Goal: Information Seeking & Learning: Learn about a topic

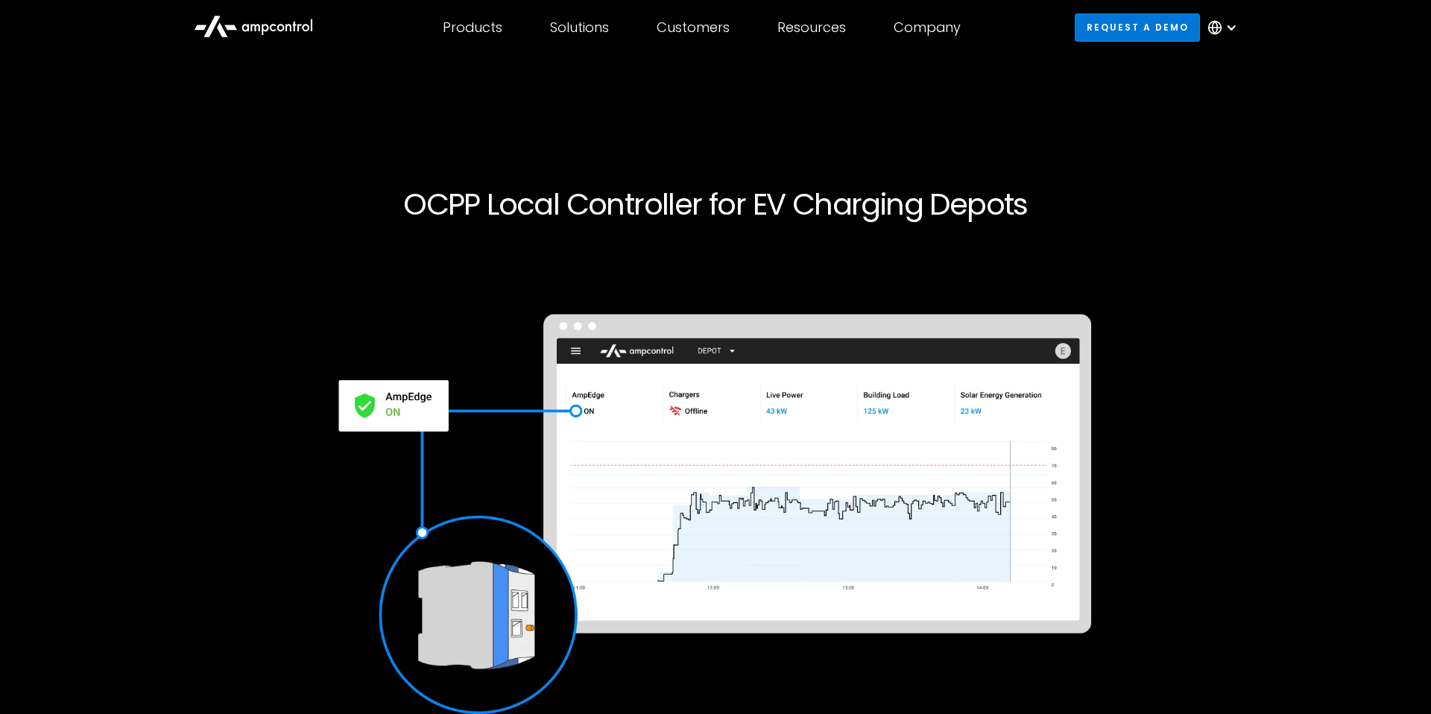
click at [1148, 38] on link "Request a demo" at bounding box center [1137, 27] width 125 height 28
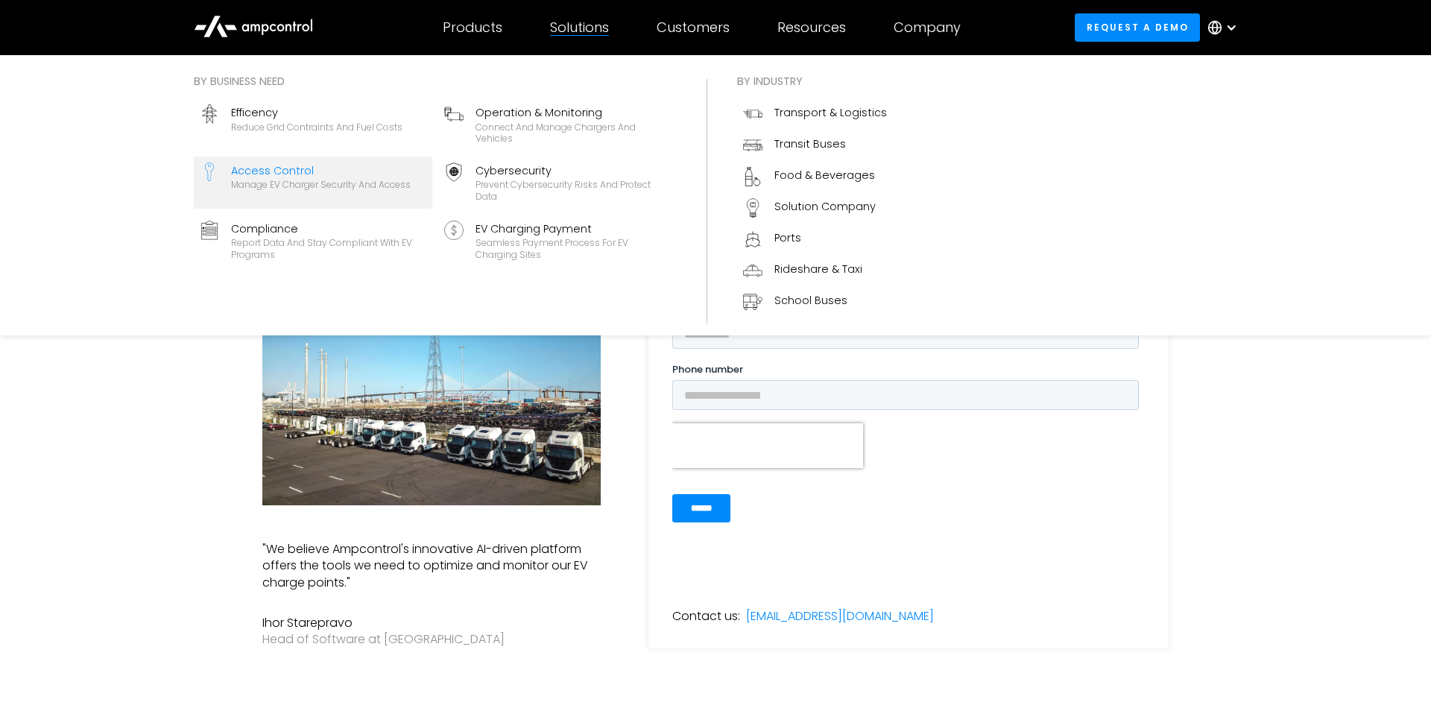
click at [337, 184] on div "Manage EV charger security and access" at bounding box center [321, 185] width 180 height 12
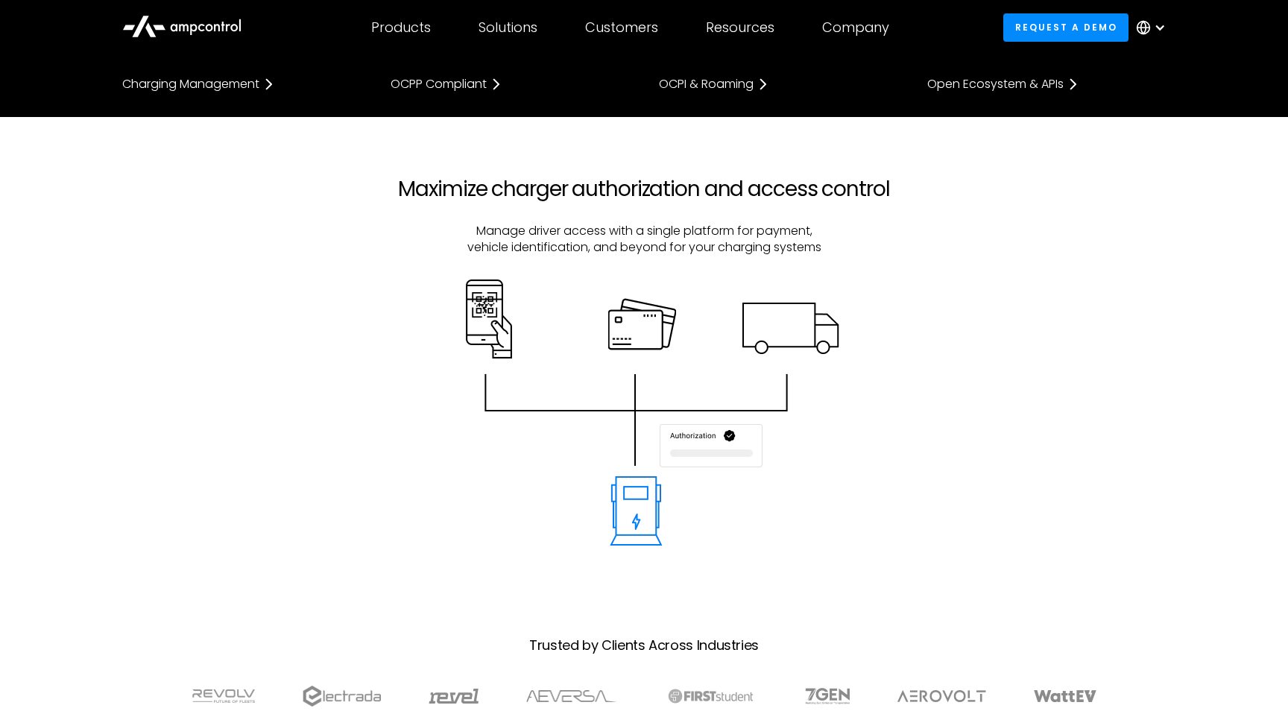
scroll to position [316, 0]
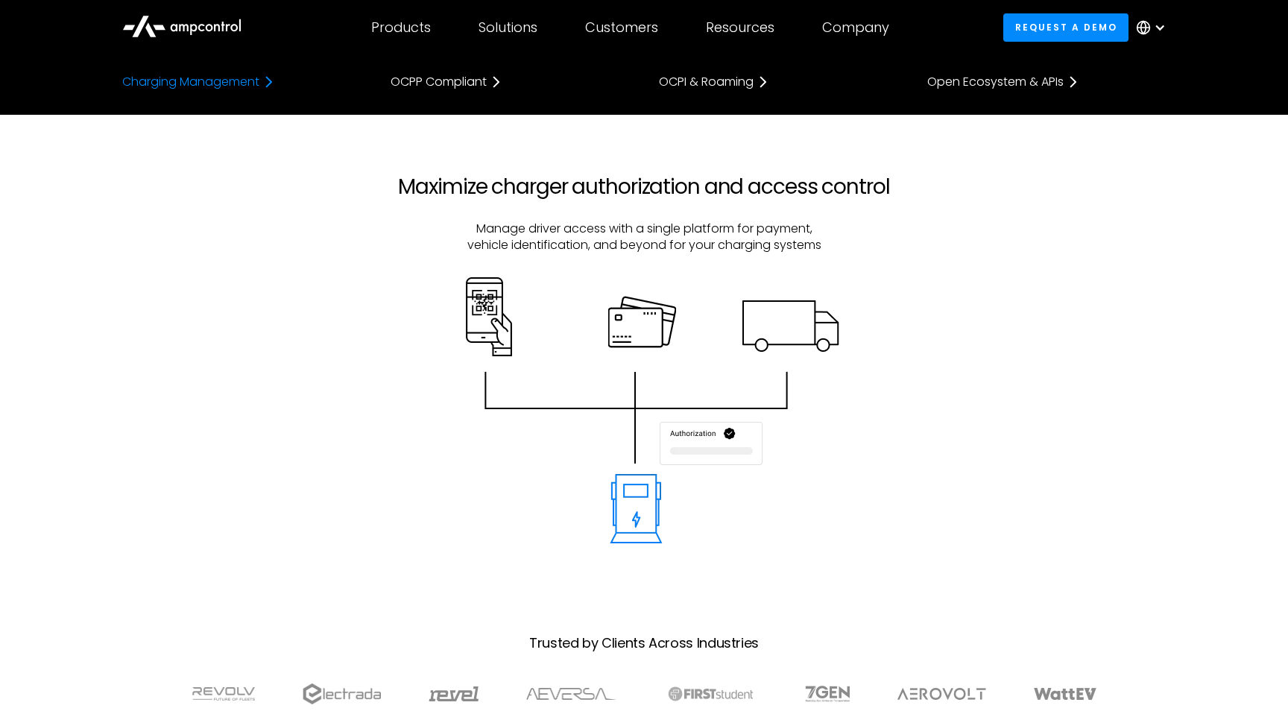
click at [218, 86] on div "Charging Management" at bounding box center [190, 82] width 137 height 12
click at [243, 87] on div "Charging Management" at bounding box center [190, 82] width 137 height 12
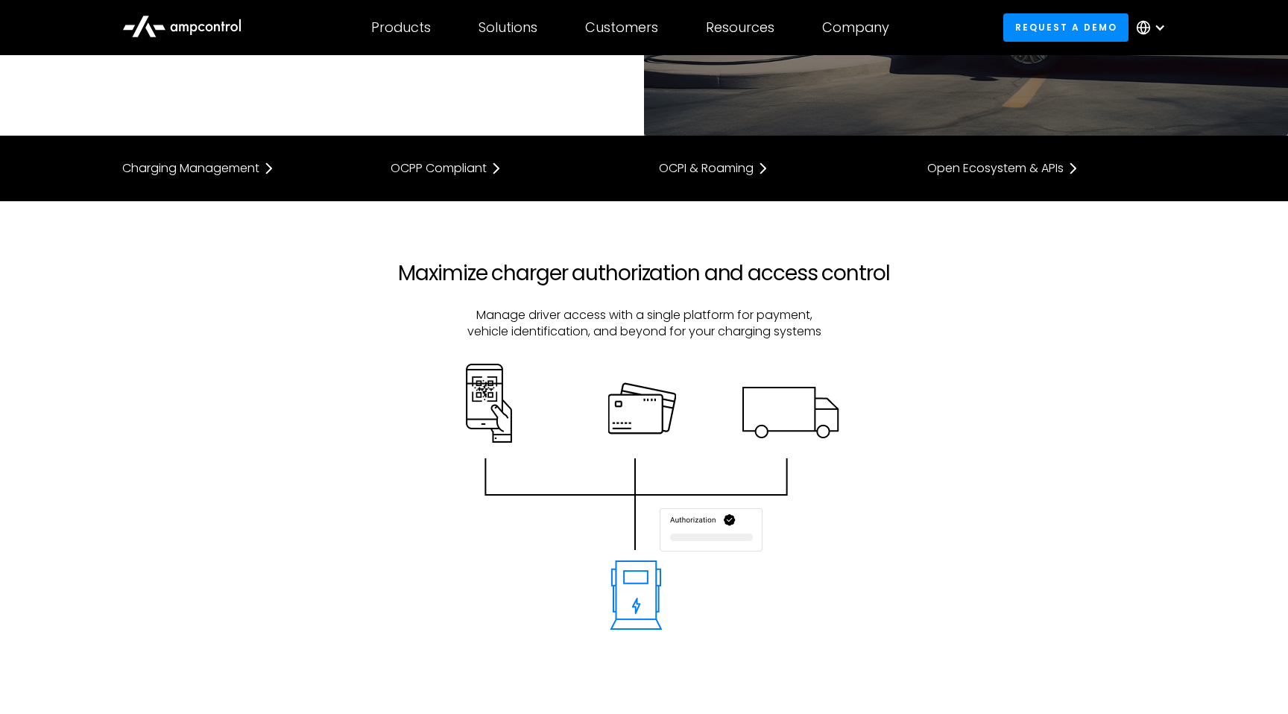
scroll to position [233, 0]
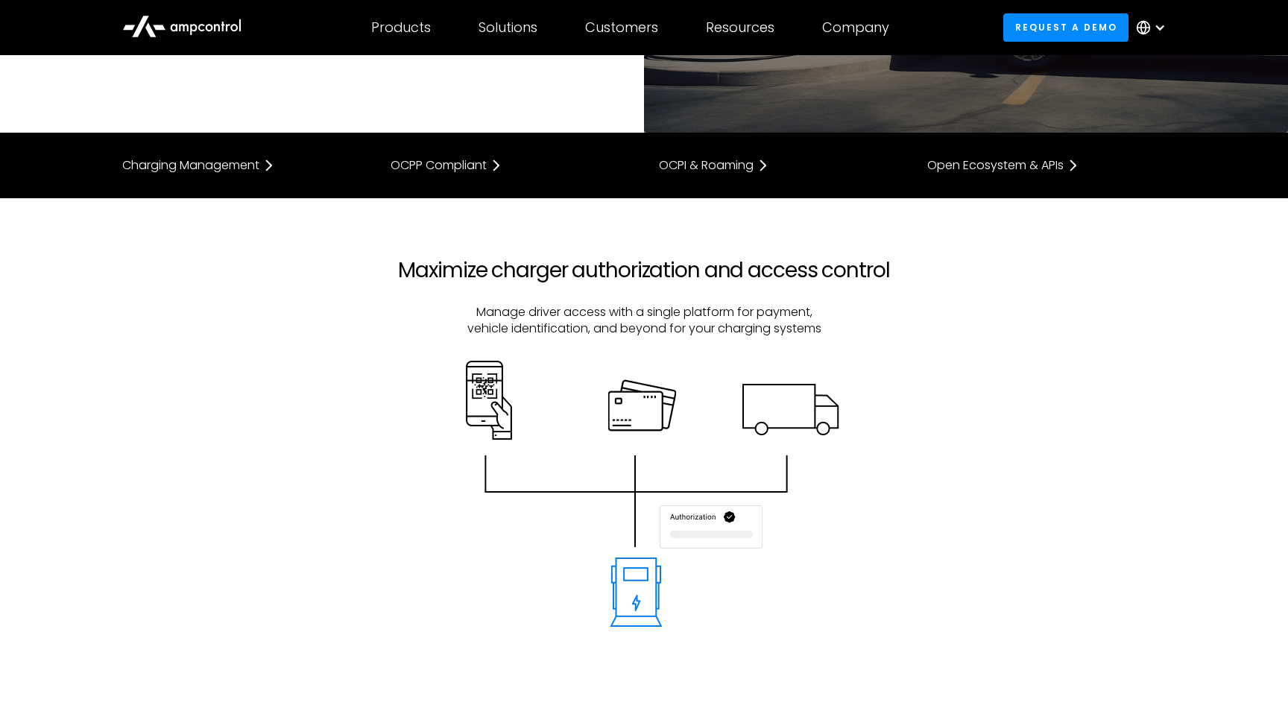
click at [832, 542] on img at bounding box center [644, 494] width 390 height 266
click at [856, 308] on p "Manage driver access with a single platform for payment, vehicle identification…" at bounding box center [644, 321] width 507 height 34
click at [850, 274] on h2 "Maximize charger authorization and access control" at bounding box center [644, 270] width 507 height 25
click at [839, 312] on p "Manage driver access with a single platform for payment, vehicle identification…" at bounding box center [644, 321] width 507 height 34
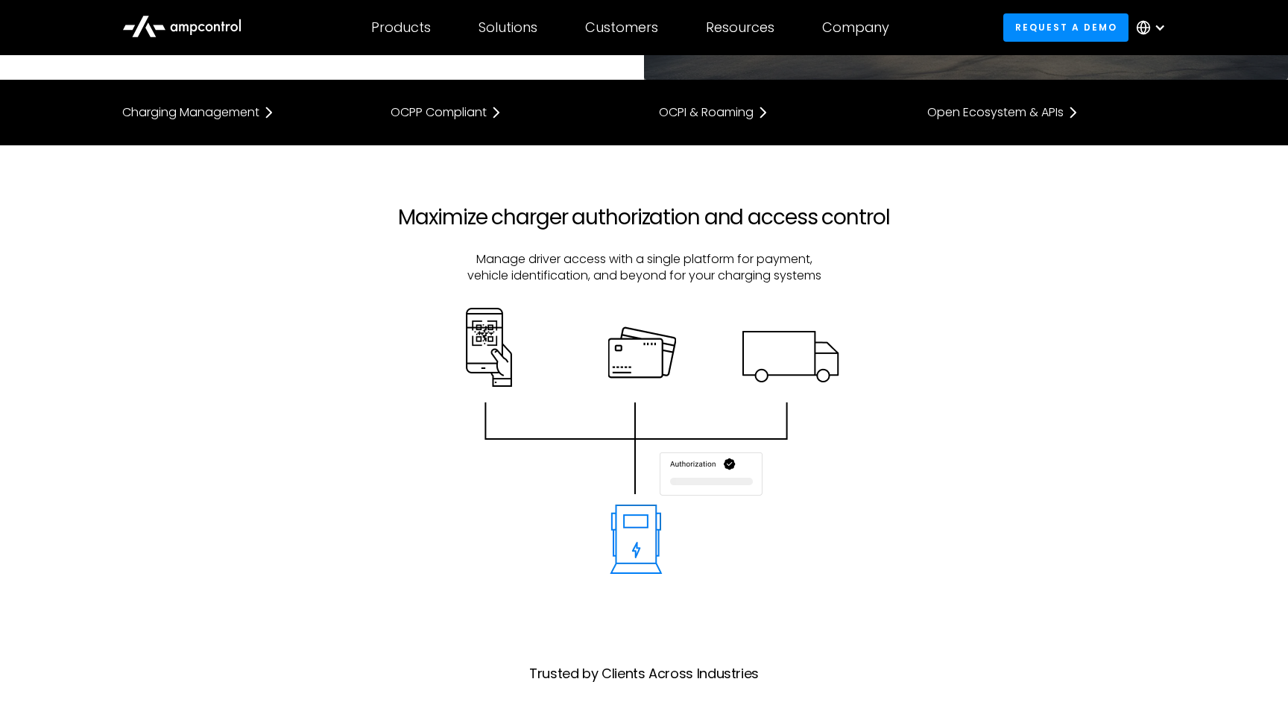
scroll to position [296, 0]
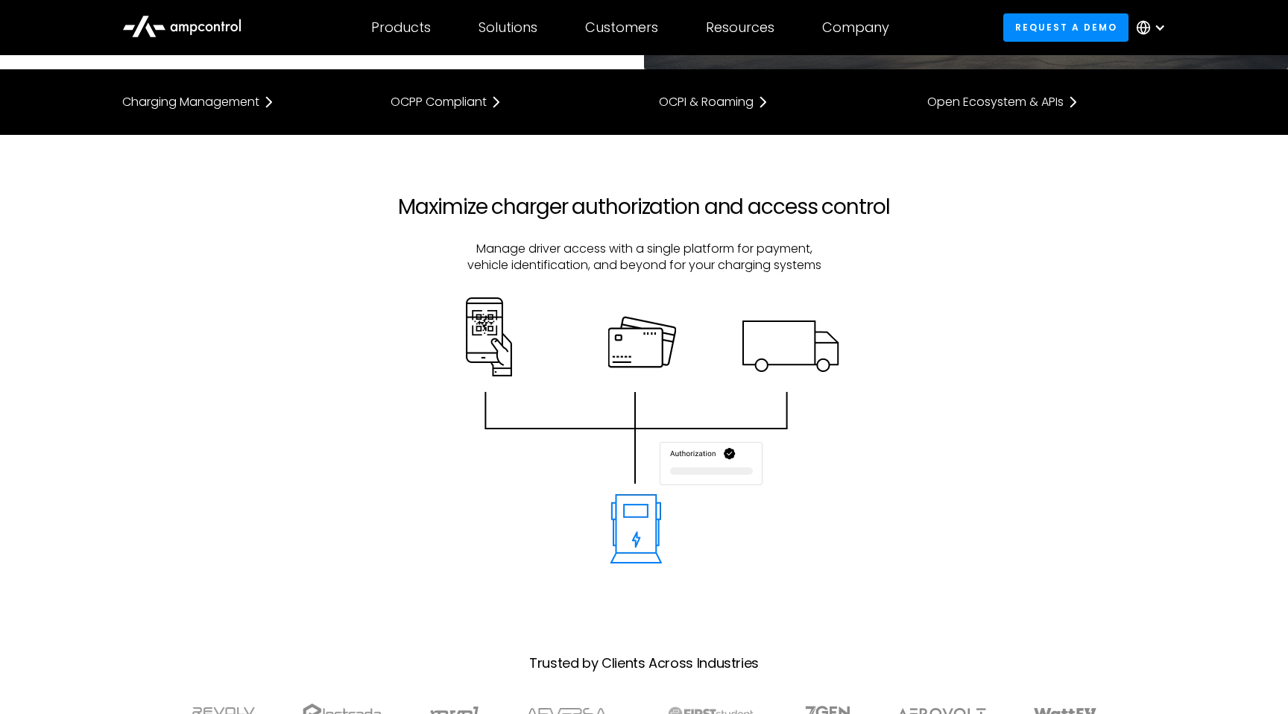
click at [651, 209] on h2 "Maximize charger authorization and access control" at bounding box center [644, 207] width 507 height 25
click at [543, 208] on h2 "Maximize charger authorization and access control" at bounding box center [644, 207] width 507 height 25
click at [555, 231] on div "Maximize charger authorization and access control Manage driver access with a s…" at bounding box center [644, 246] width 537 height 103
click at [376, 308] on div at bounding box center [643, 445] width 1073 height 296
click at [856, 270] on p "Manage driver access with a single platform for payment, vehicle identification…" at bounding box center [644, 258] width 507 height 34
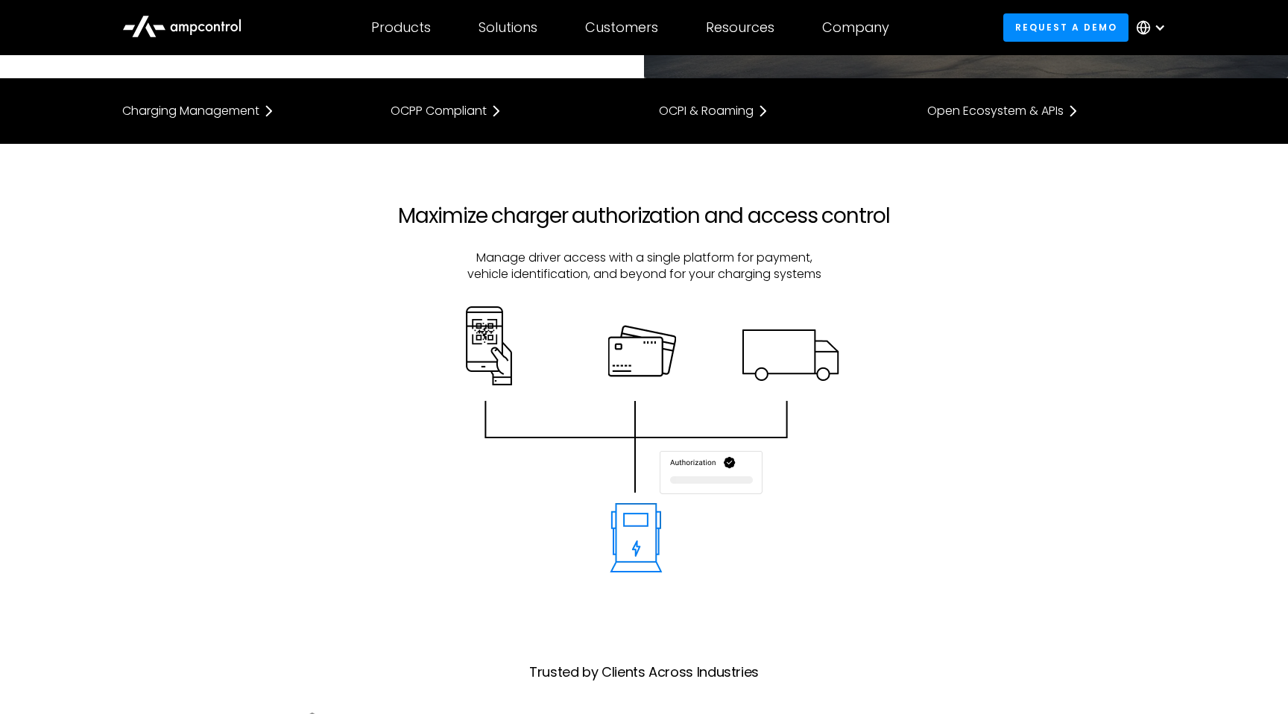
scroll to position [285, 0]
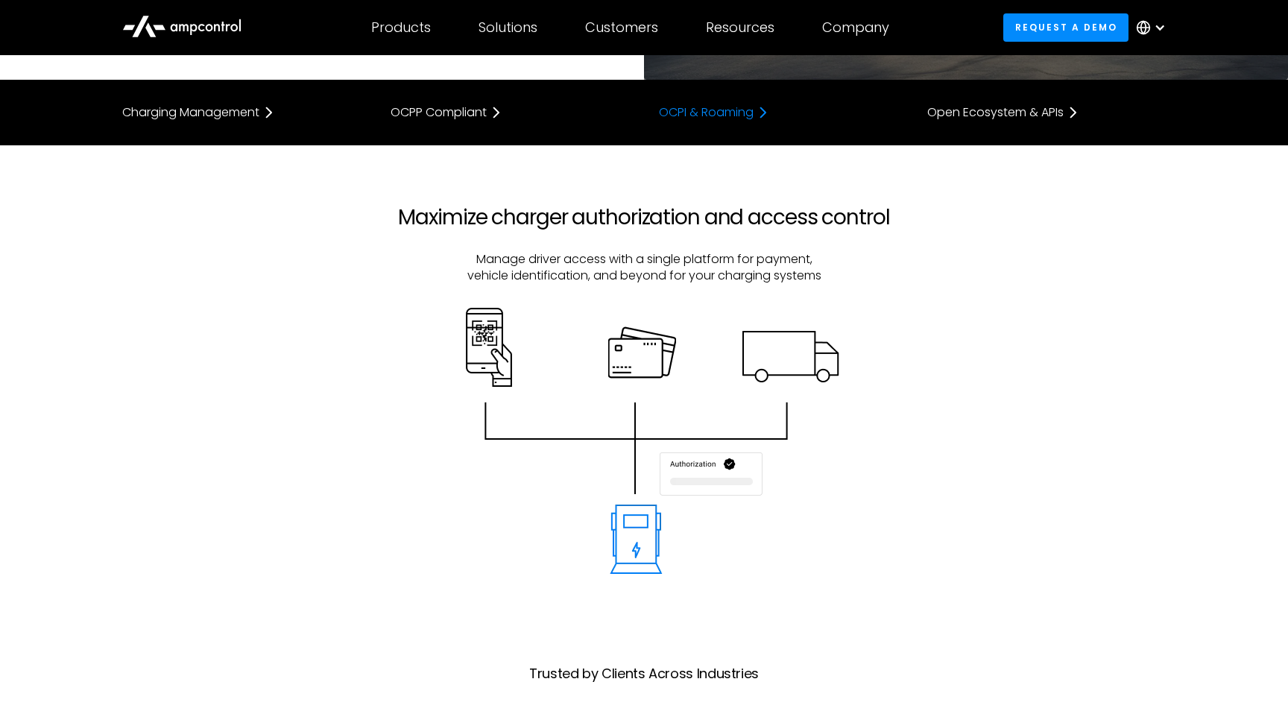
click at [719, 118] on div "OCPI & Roaming" at bounding box center [706, 113] width 95 height 12
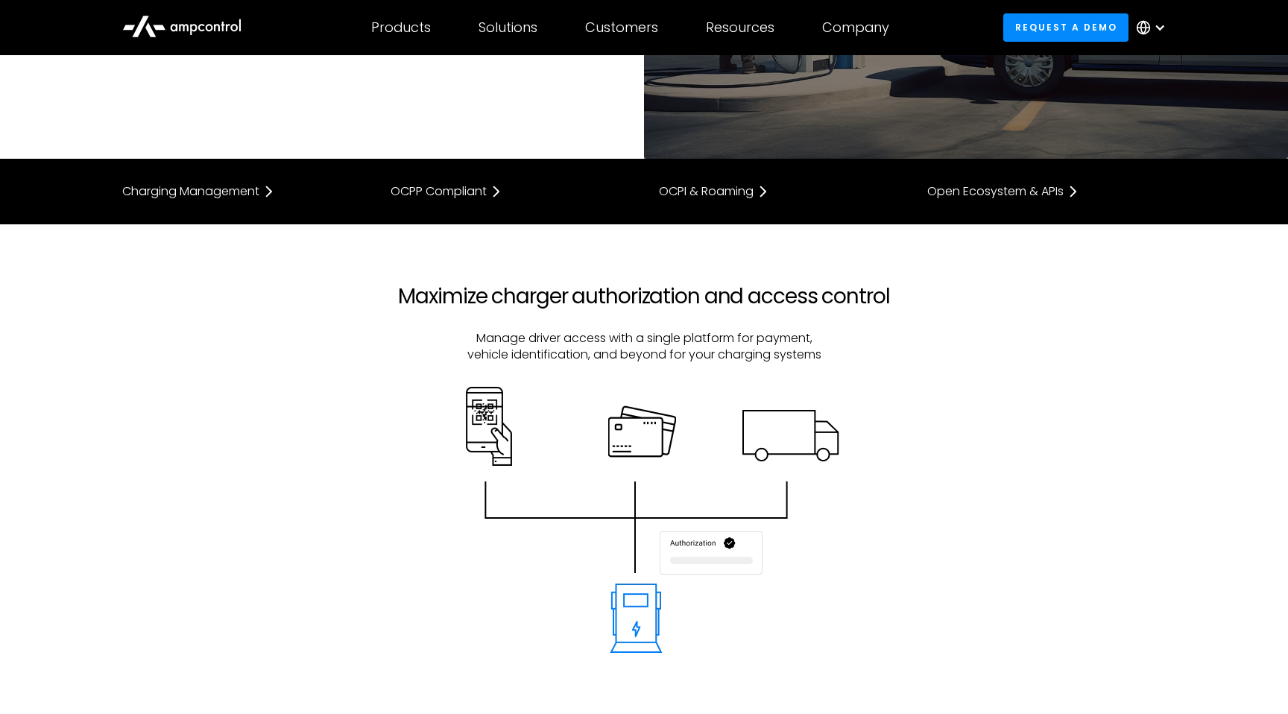
scroll to position [243, 0]
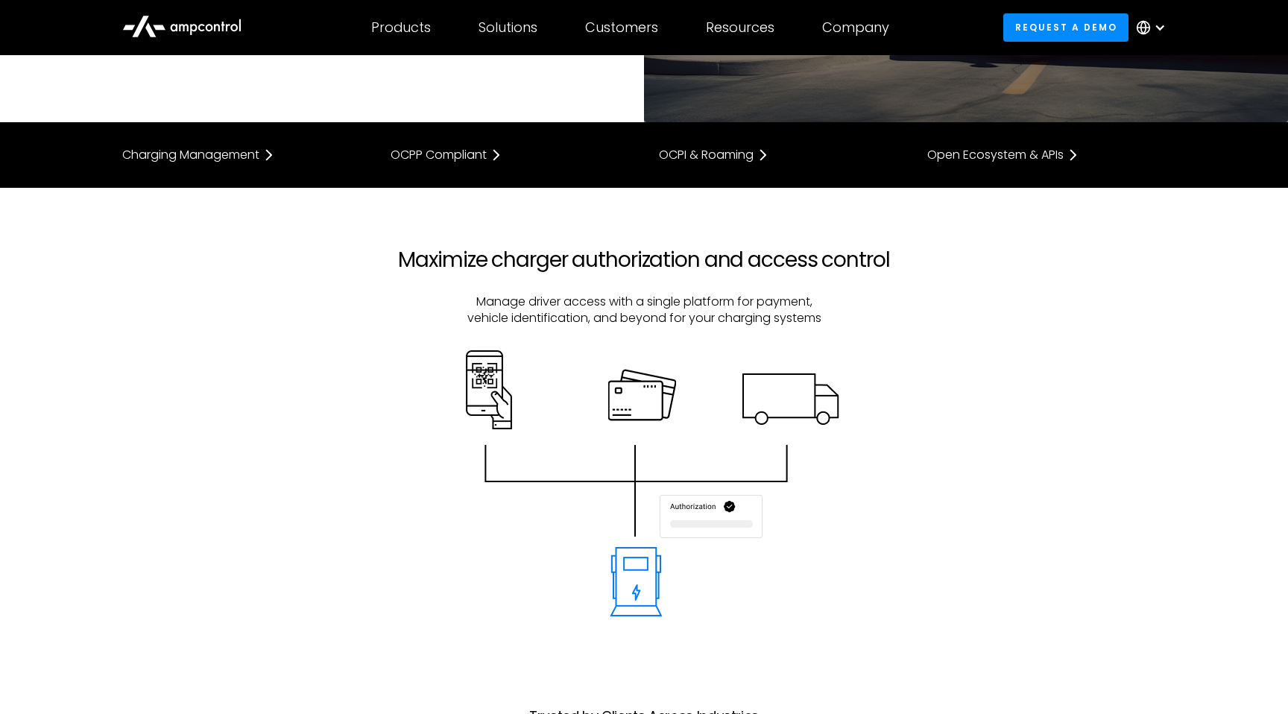
click at [498, 375] on img at bounding box center [644, 483] width 390 height 266
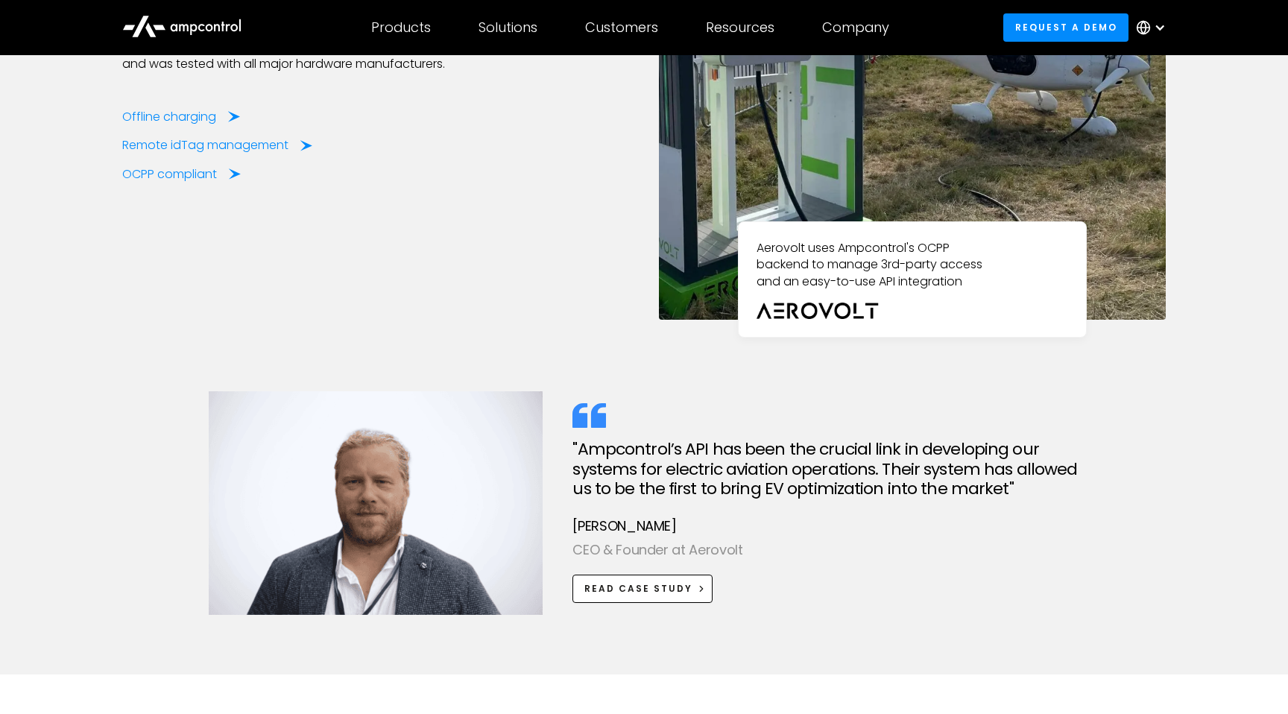
scroll to position [2266, 0]
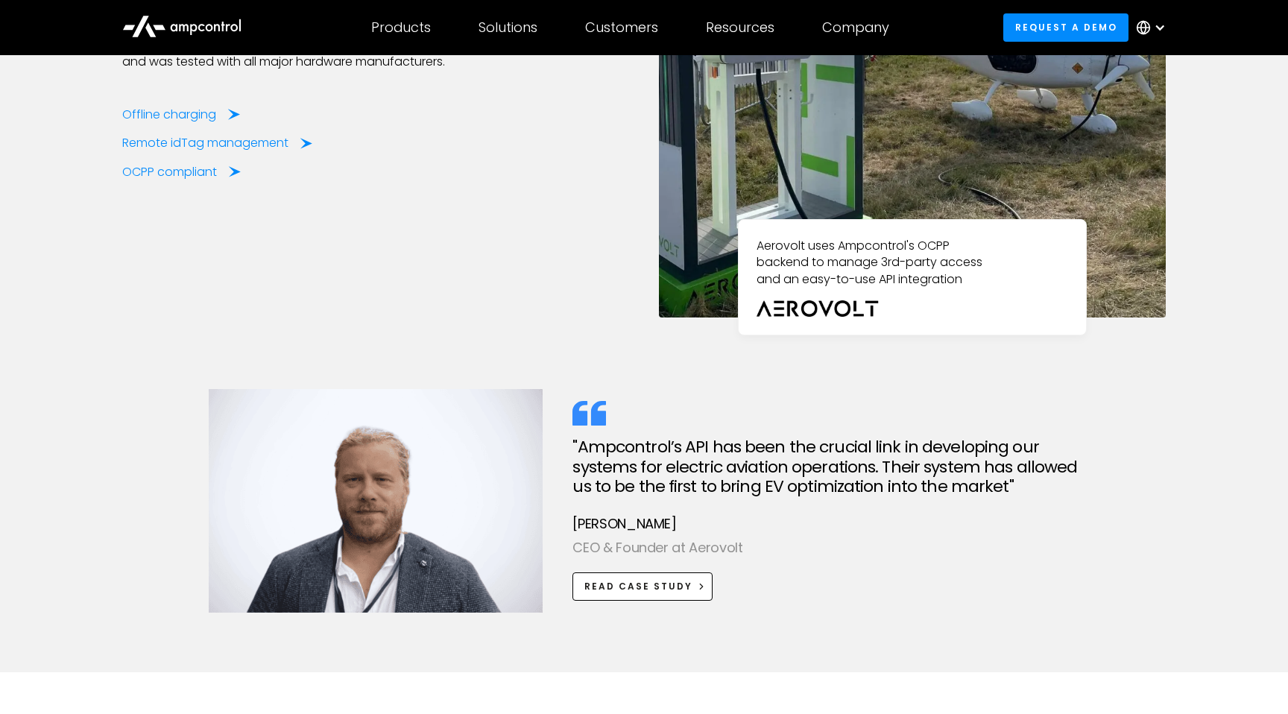
click at [686, 494] on h2 ""Ampcontrol’s API has been the crucial link in developing our systems for elect…" at bounding box center [825, 466] width 507 height 59
click at [661, 632] on div ""Ampcontrol’s API has been the crucial link in developing our systems for elect…" at bounding box center [643, 515] width 1073 height 253
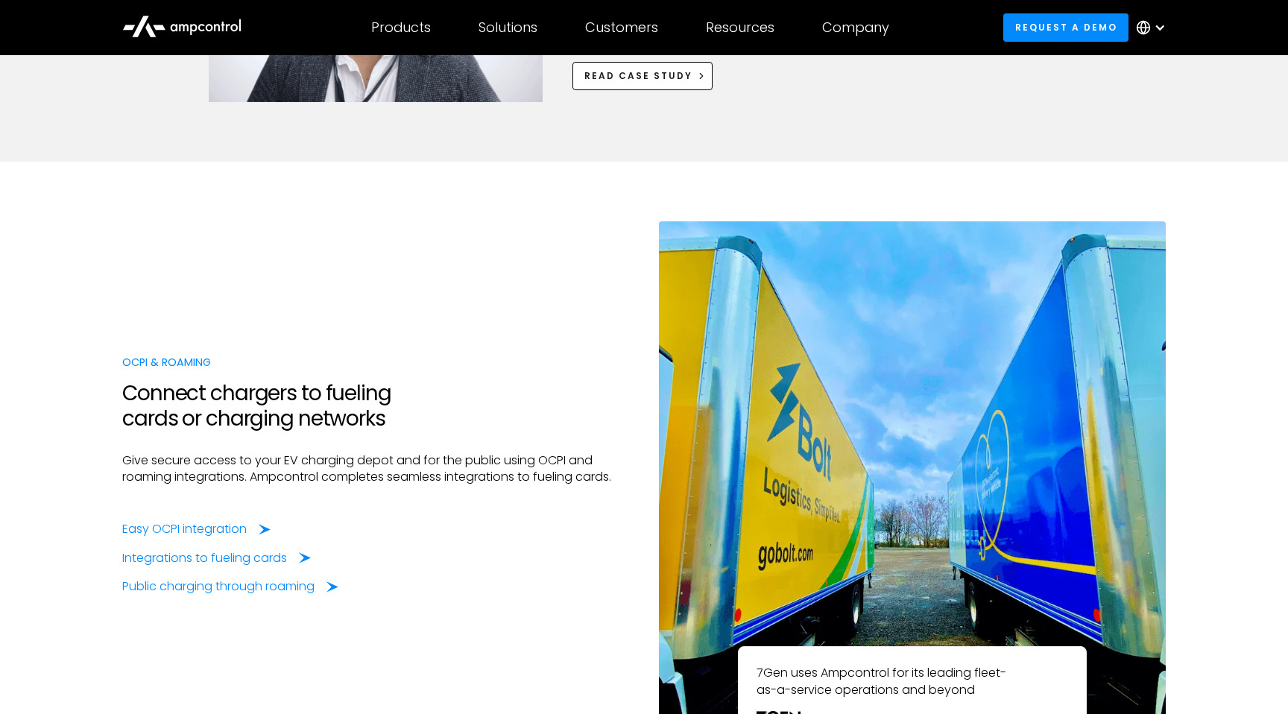
scroll to position [2784, 0]
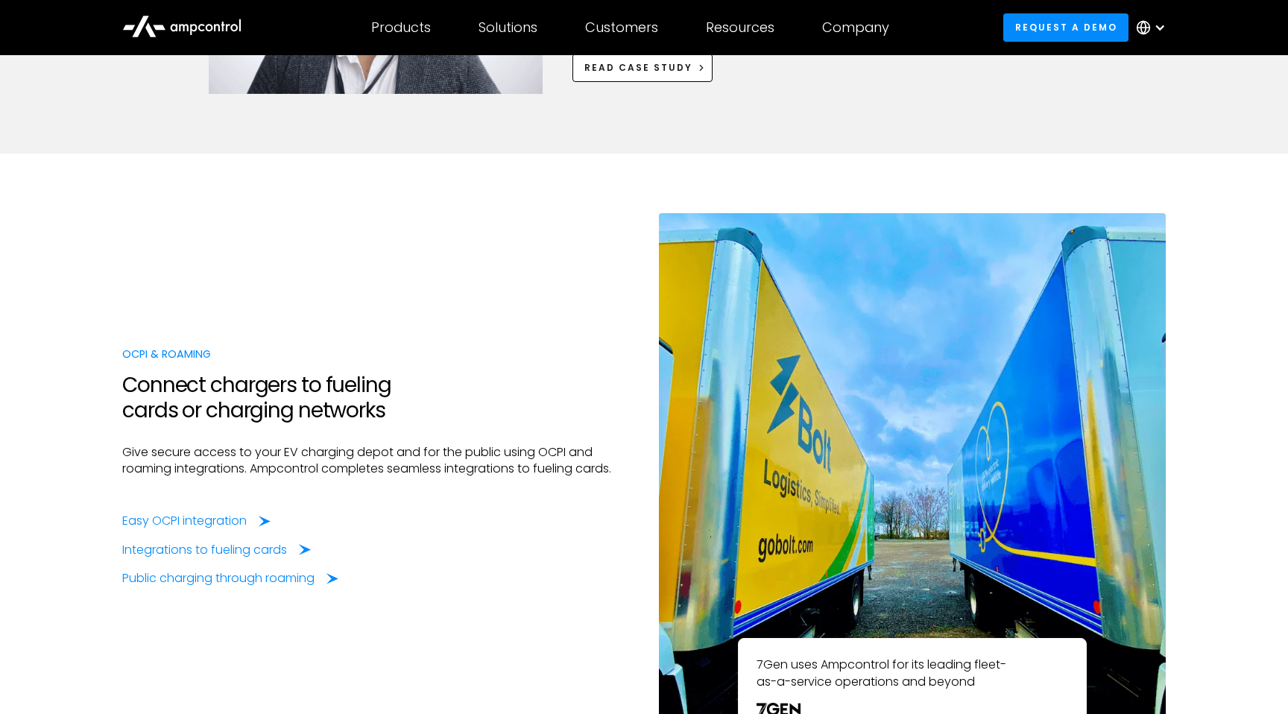
scroll to position [285, 0]
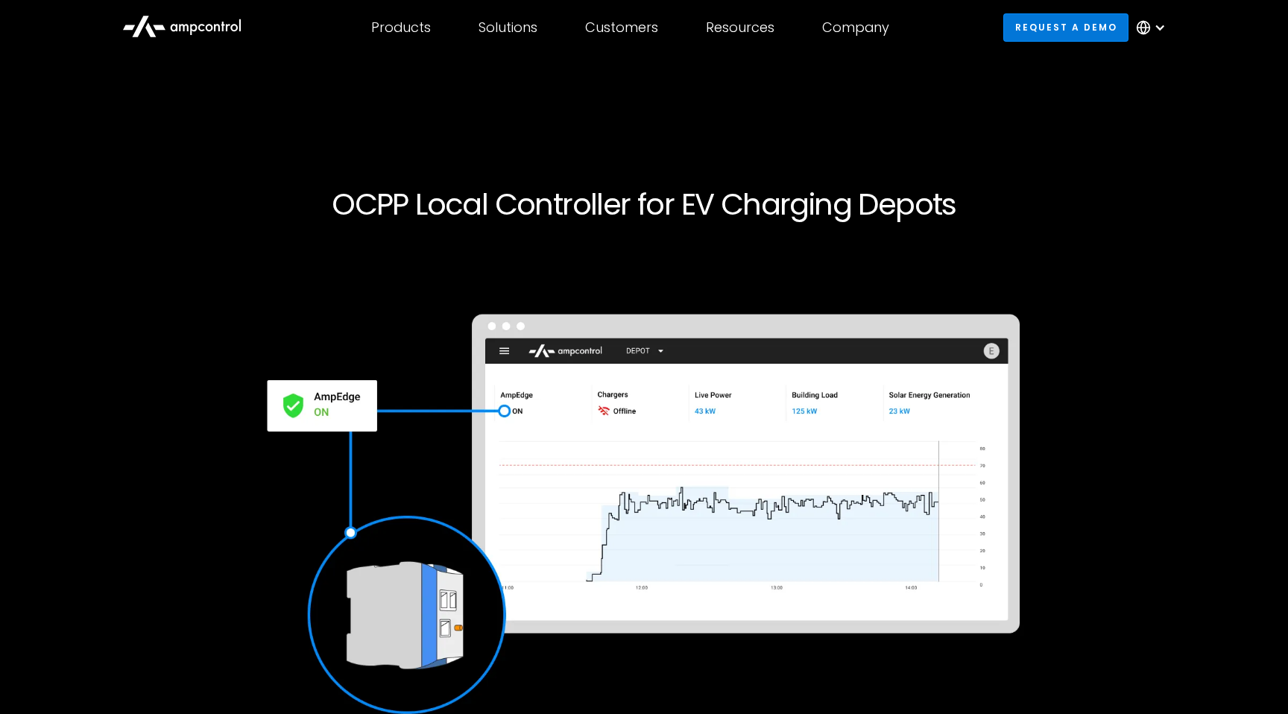
click at [1037, 25] on link "Request a demo" at bounding box center [1065, 27] width 125 height 28
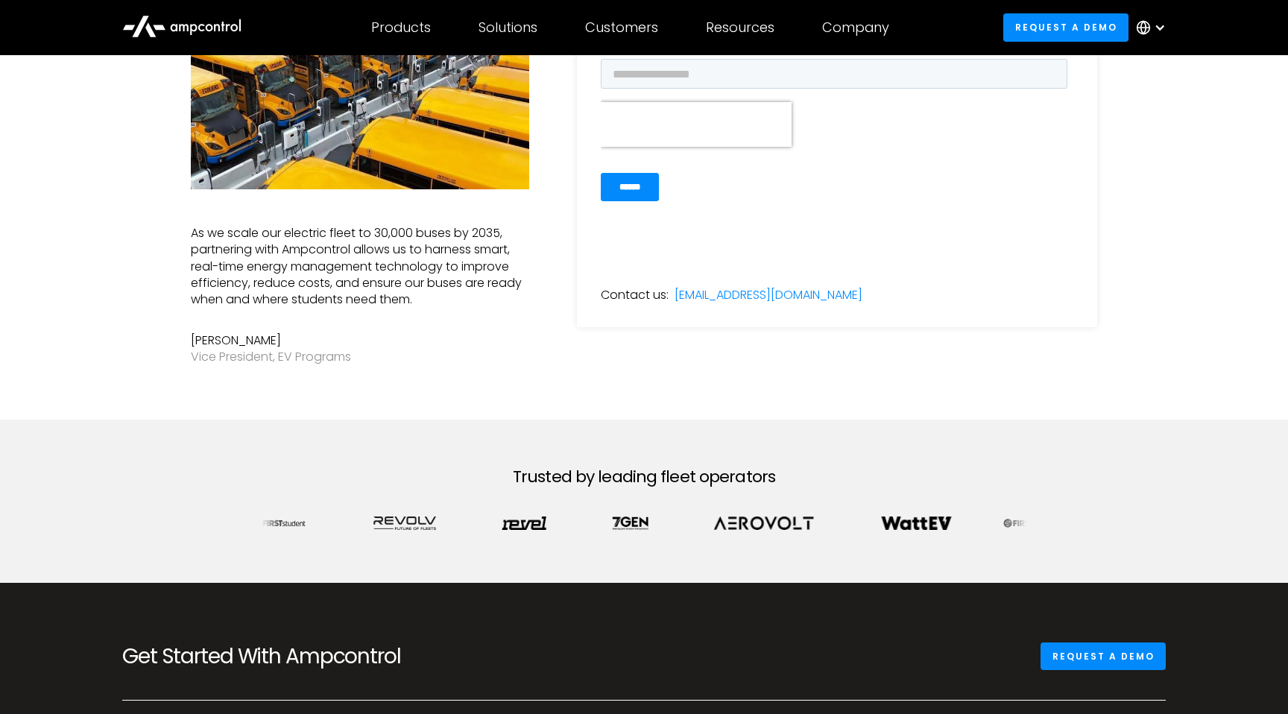
scroll to position [323, 0]
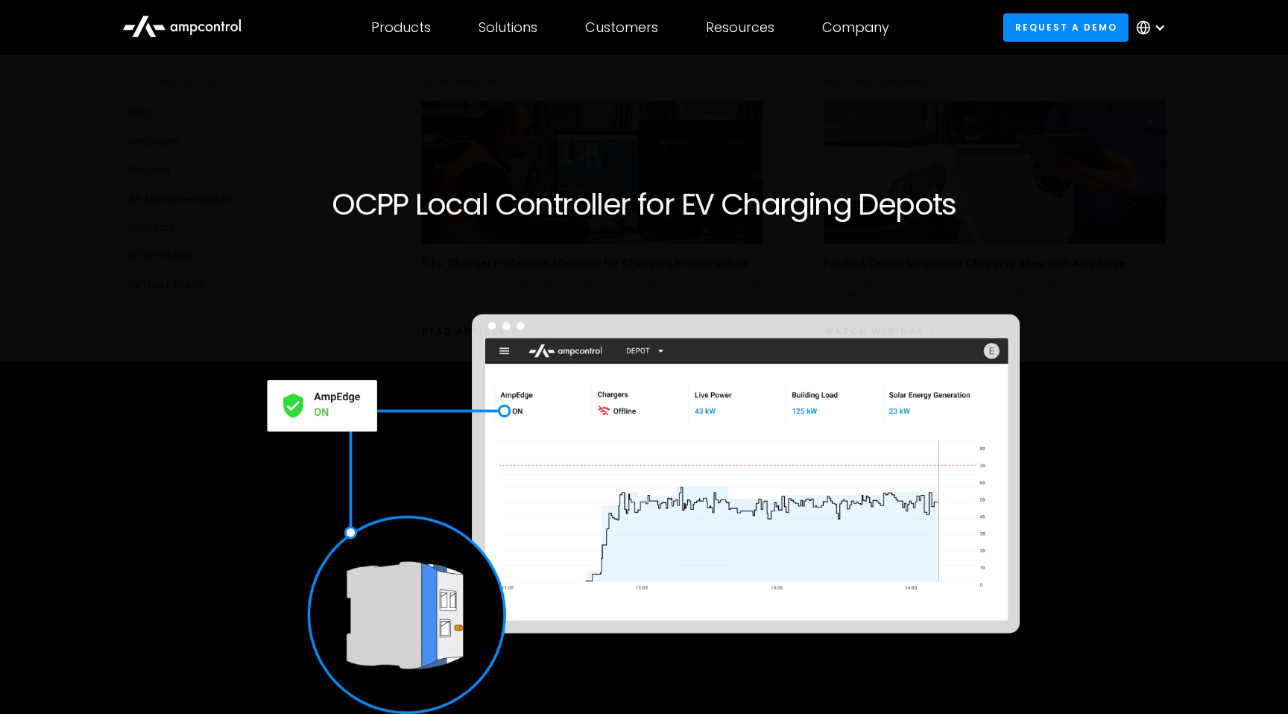
click at [765, 31] on div "Resources" at bounding box center [740, 27] width 69 height 16
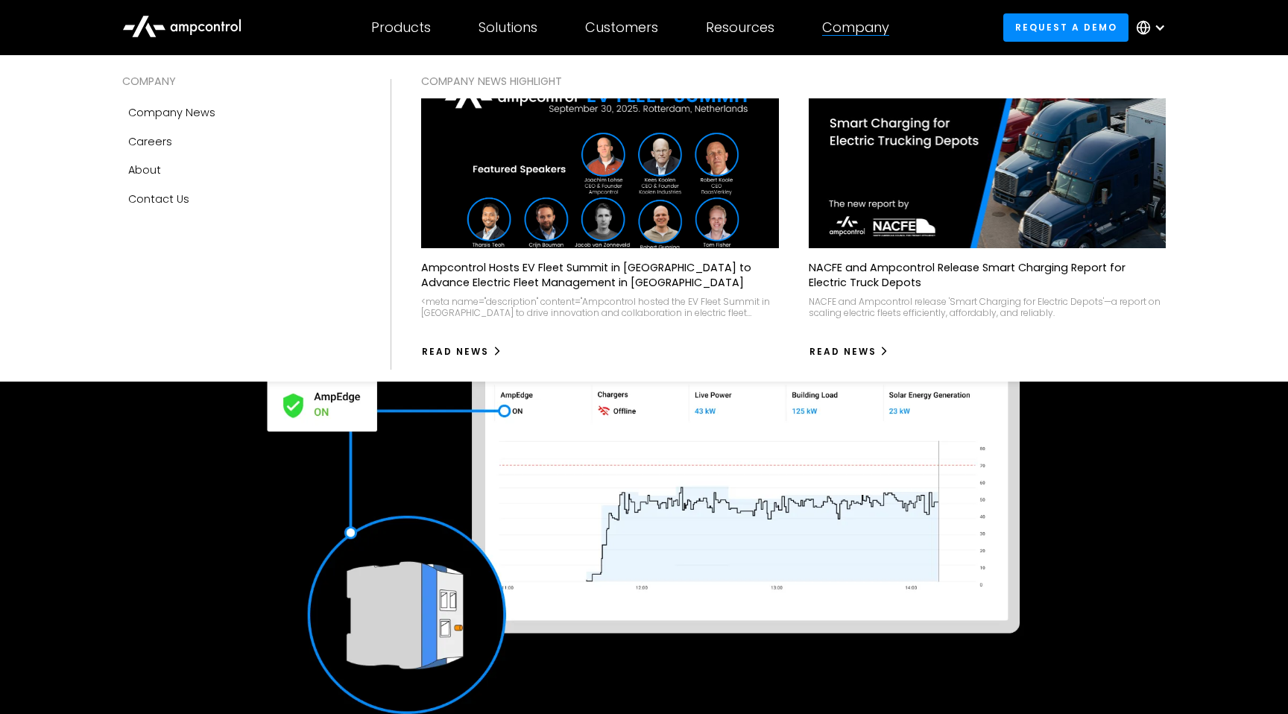
click at [870, 24] on div "Company" at bounding box center [855, 27] width 67 height 16
click at [846, 26] on div "Company" at bounding box center [855, 27] width 67 height 16
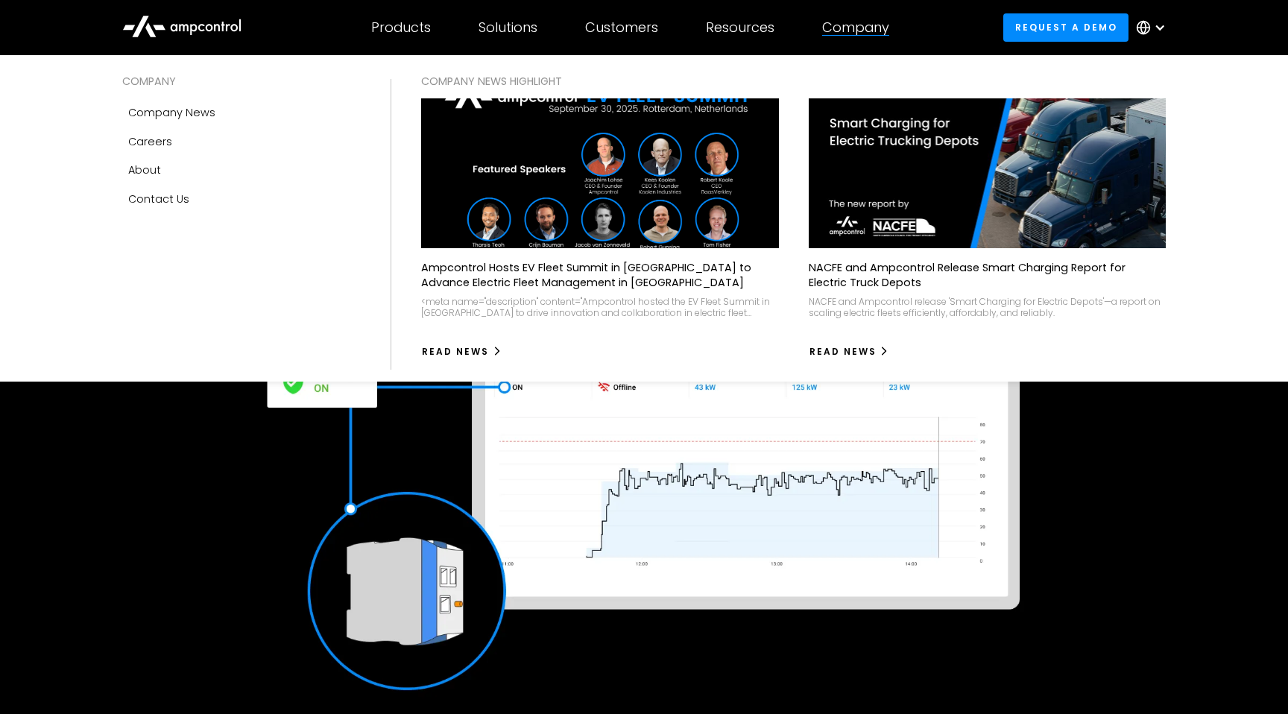
scroll to position [40, 0]
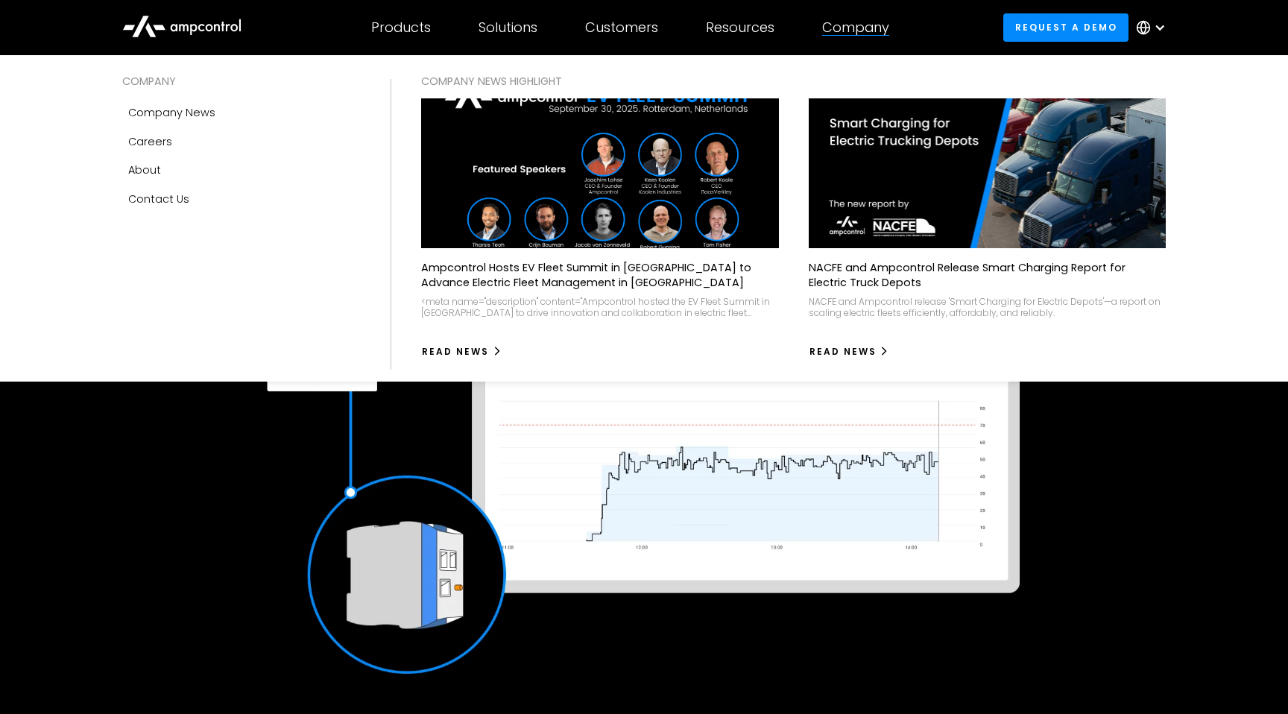
click at [870, 19] on div "Company" at bounding box center [855, 27] width 67 height 16
click at [864, 23] on div "Company" at bounding box center [855, 27] width 67 height 16
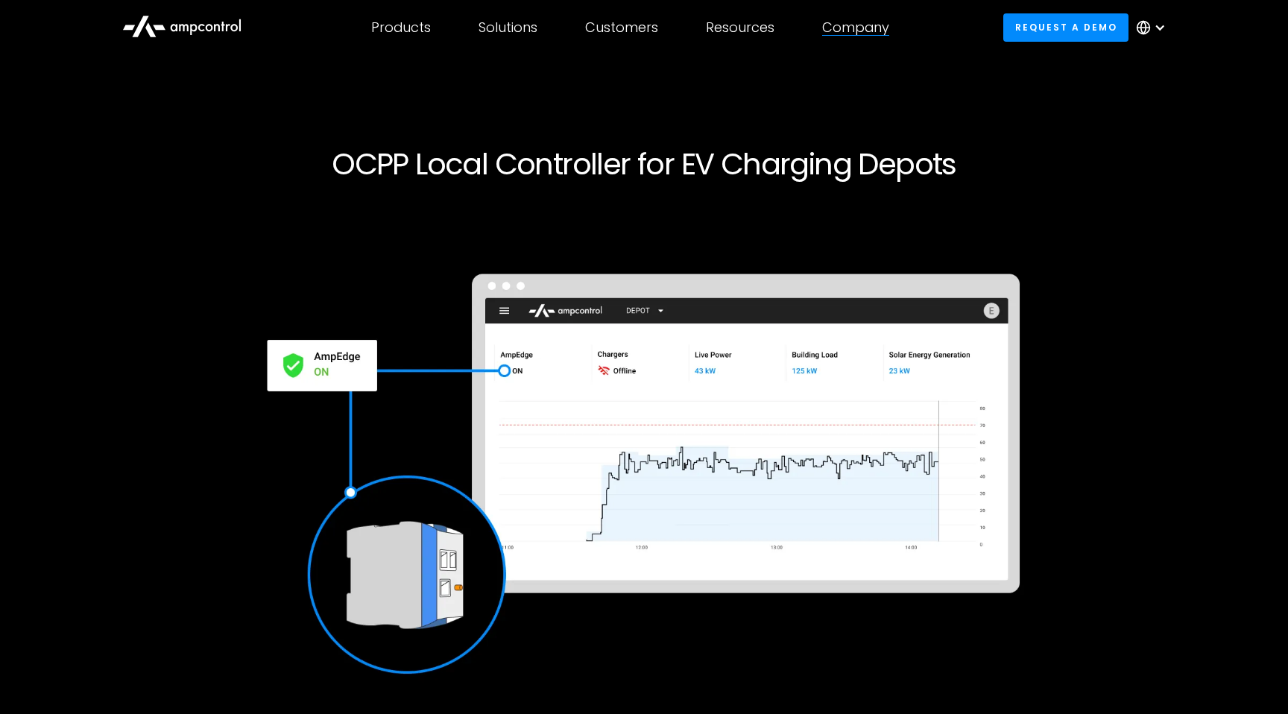
click at [861, 31] on div "Company" at bounding box center [855, 27] width 67 height 16
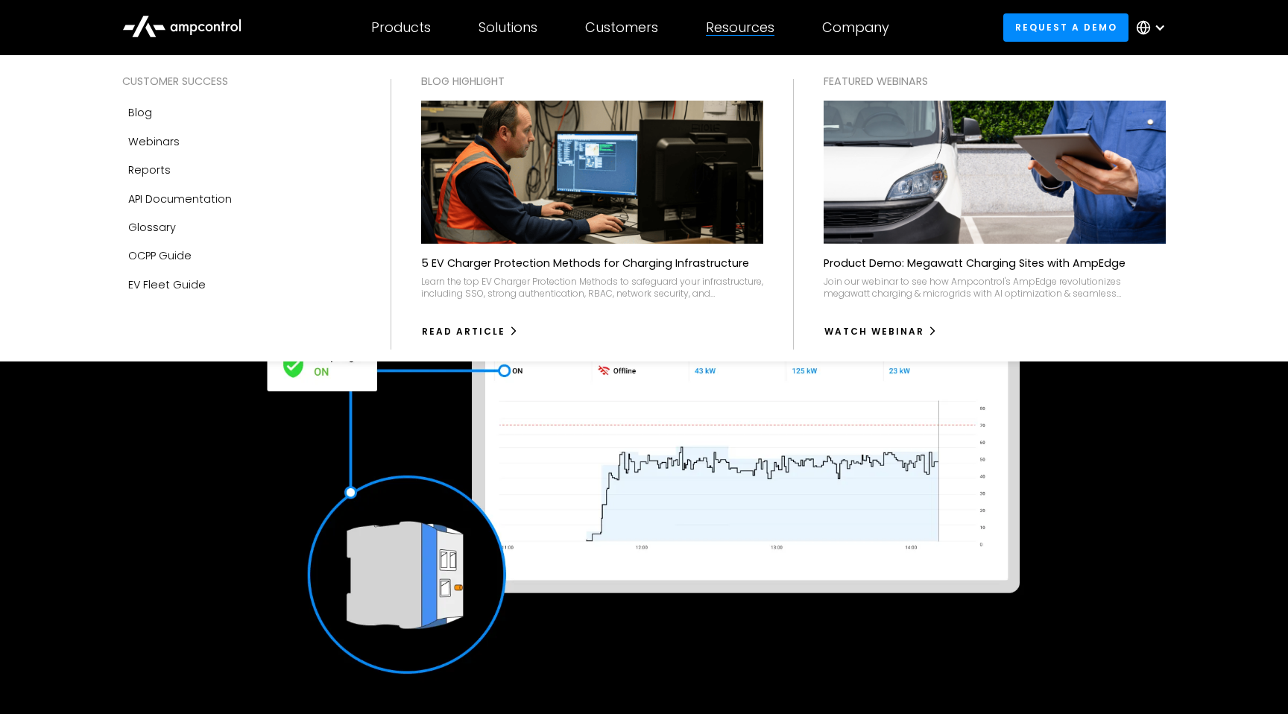
click at [770, 24] on div "Resources" at bounding box center [740, 27] width 69 height 16
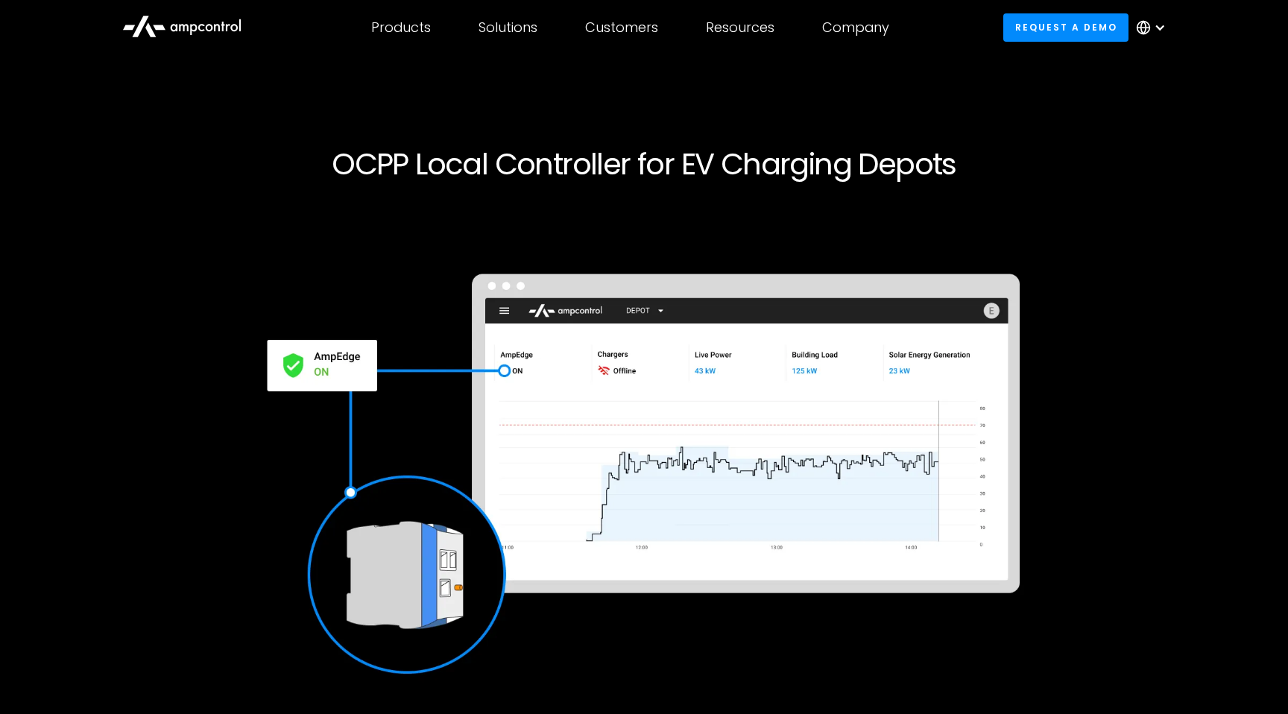
drag, startPoint x: 722, startPoint y: 22, endPoint x: 619, endPoint y: 55, distance: 108.2
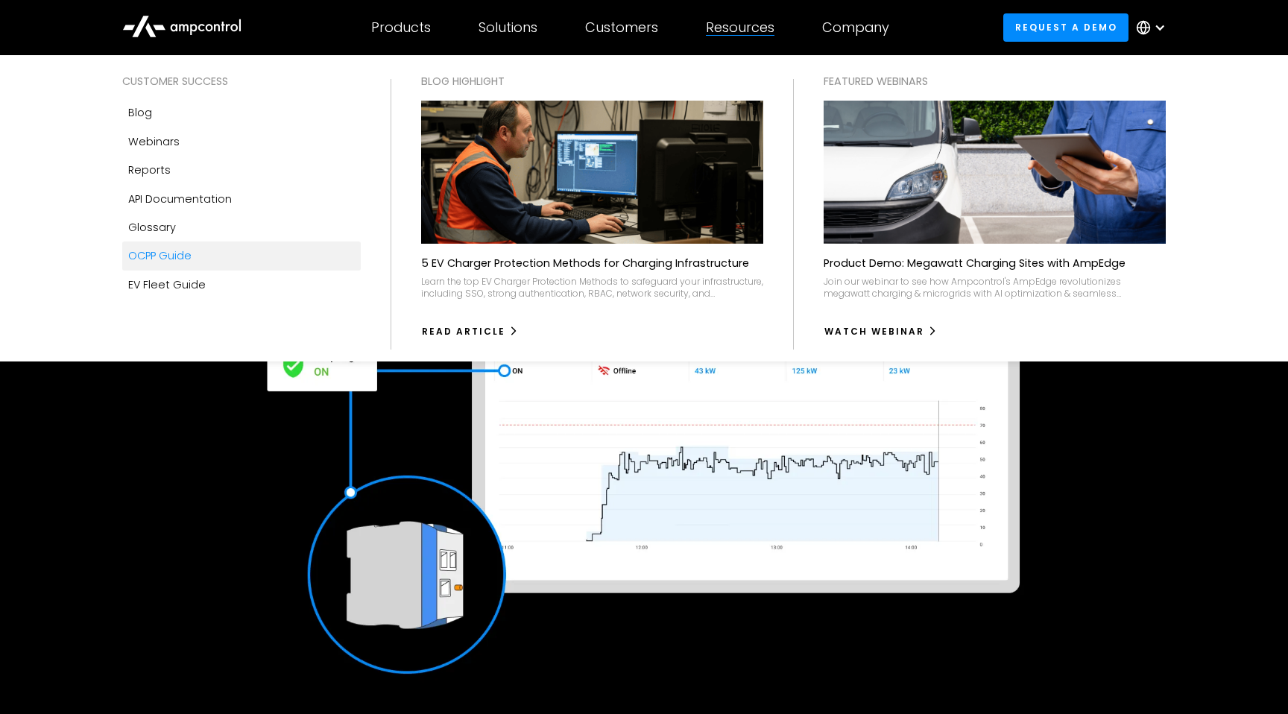
click at [181, 257] on div "OCPP Guide" at bounding box center [159, 255] width 63 height 16
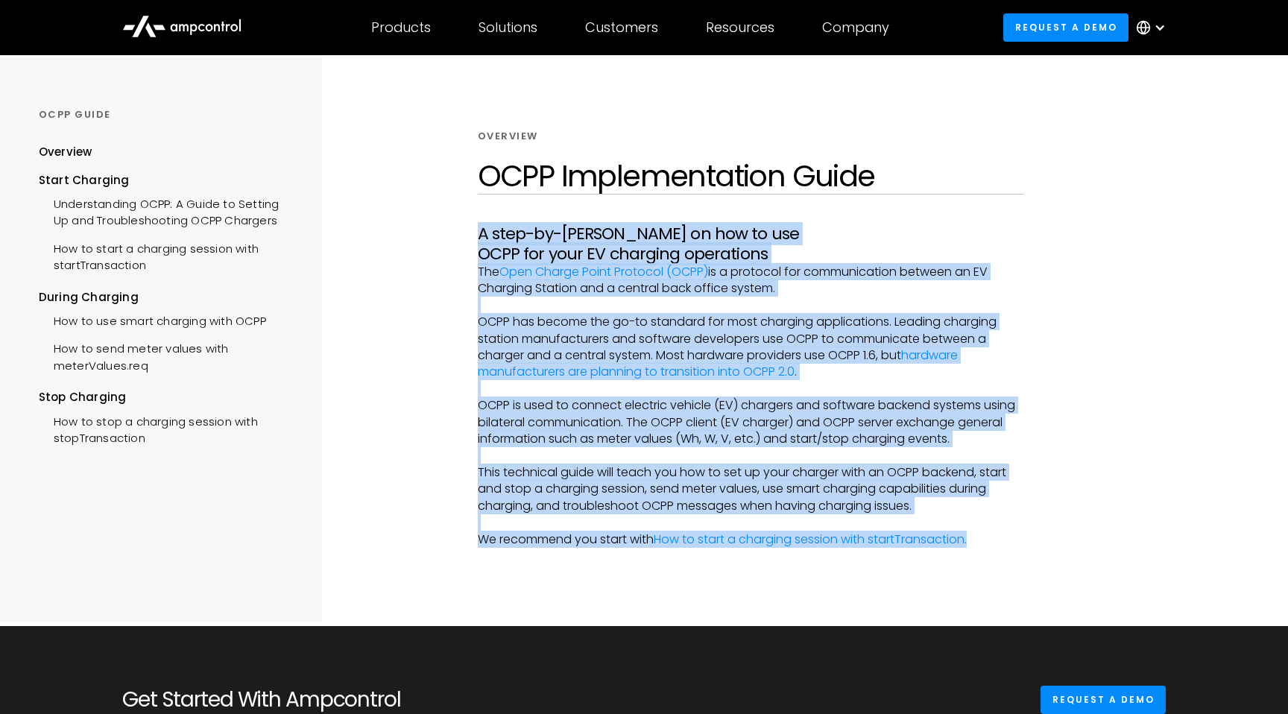
drag, startPoint x: 470, startPoint y: 231, endPoint x: 1066, endPoint y: 540, distance: 671.0
click at [1066, 540] on div "Overview OCPP Implementation Guide A step-by-[PERSON_NAME] on how to use OCPP f…" at bounding box center [750, 338] width 728 height 567
copy div "L ipsu-do-sita conse ad eli se doe TEMP inc utla ET dolorema aliquaenim Adm Ven…"
click at [185, 323] on div "How to use smart charging with OCPP" at bounding box center [152, 320] width 227 height 28
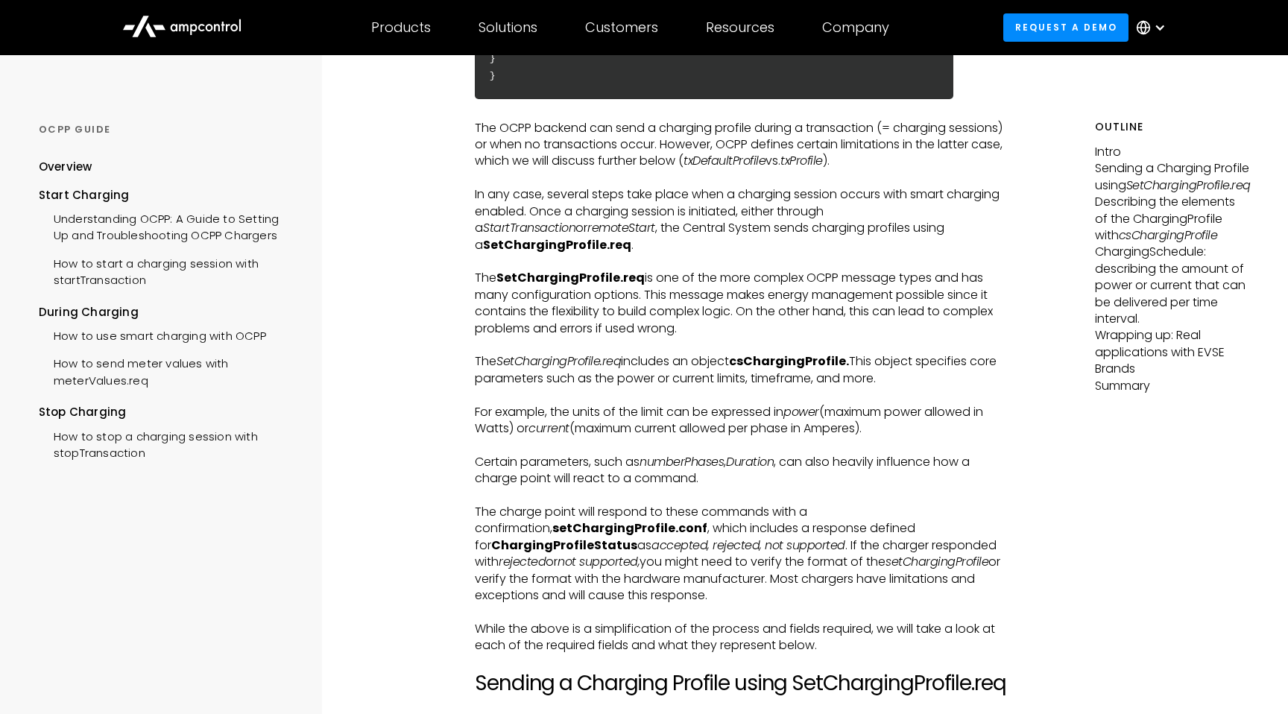
scroll to position [1131, 0]
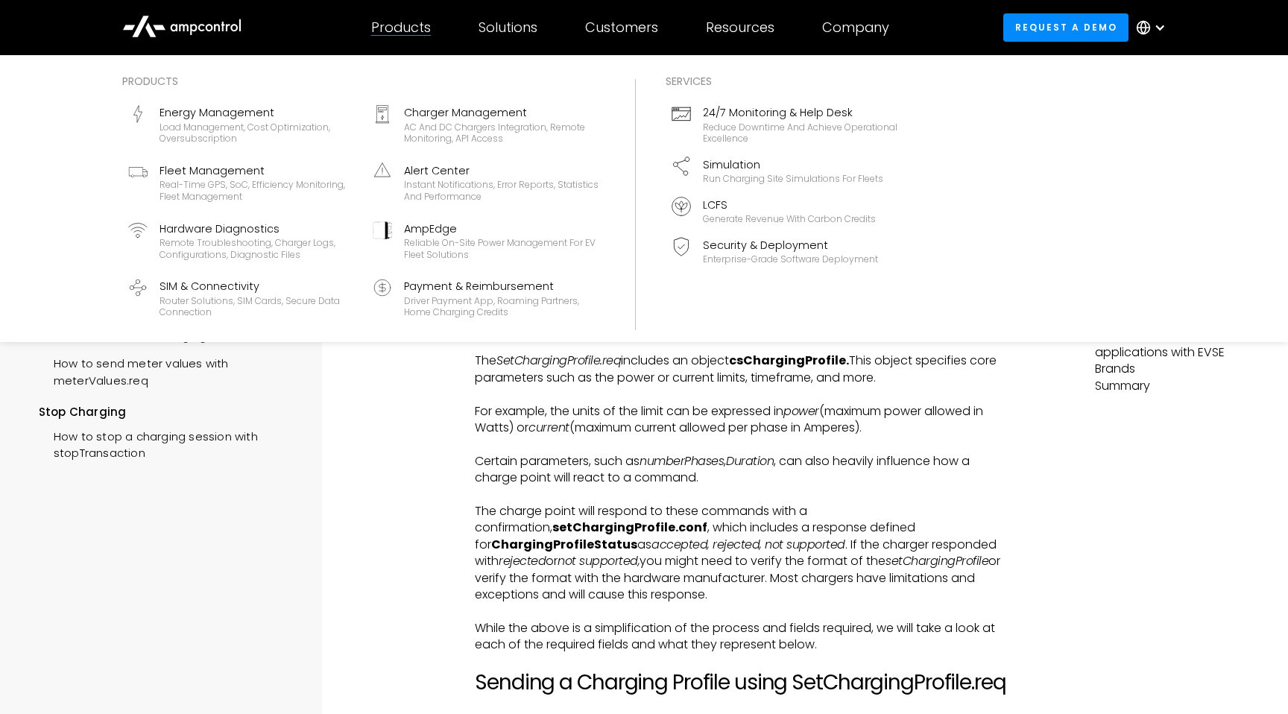
click at [384, 25] on div "Products" at bounding box center [401, 27] width 60 height 16
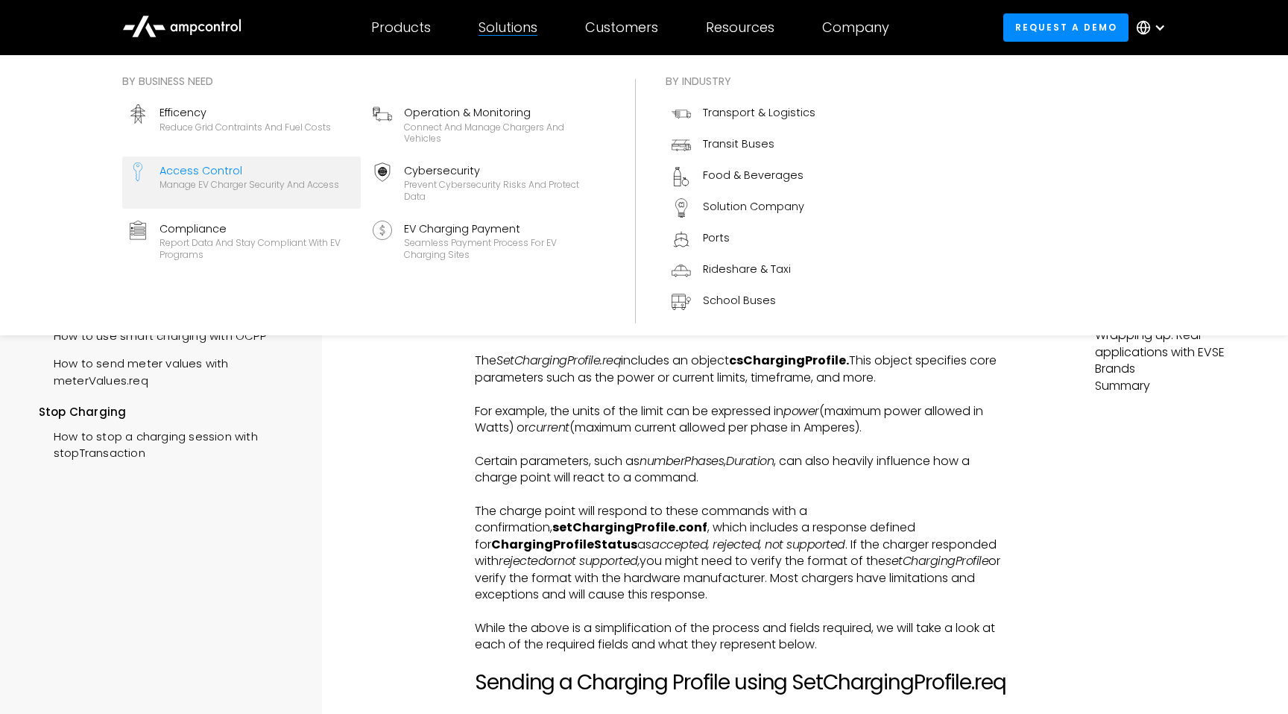
click at [245, 172] on div "Access Control" at bounding box center [249, 170] width 180 height 16
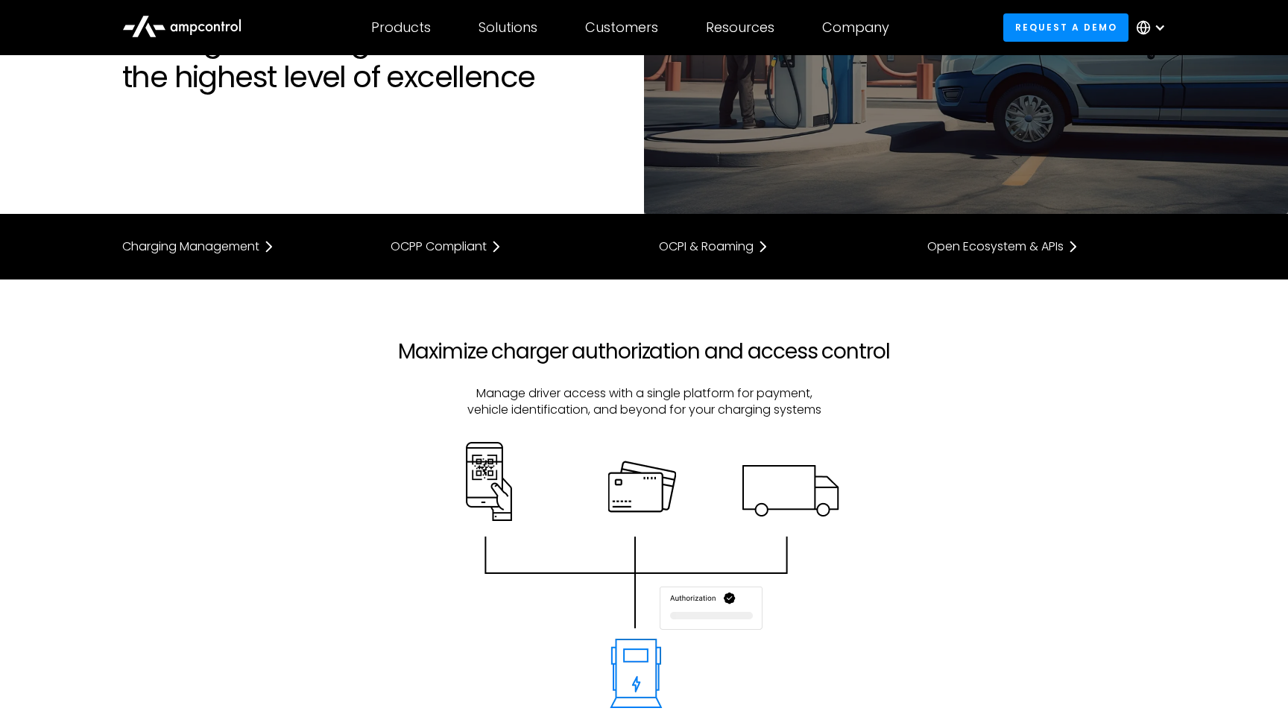
scroll to position [152, 0]
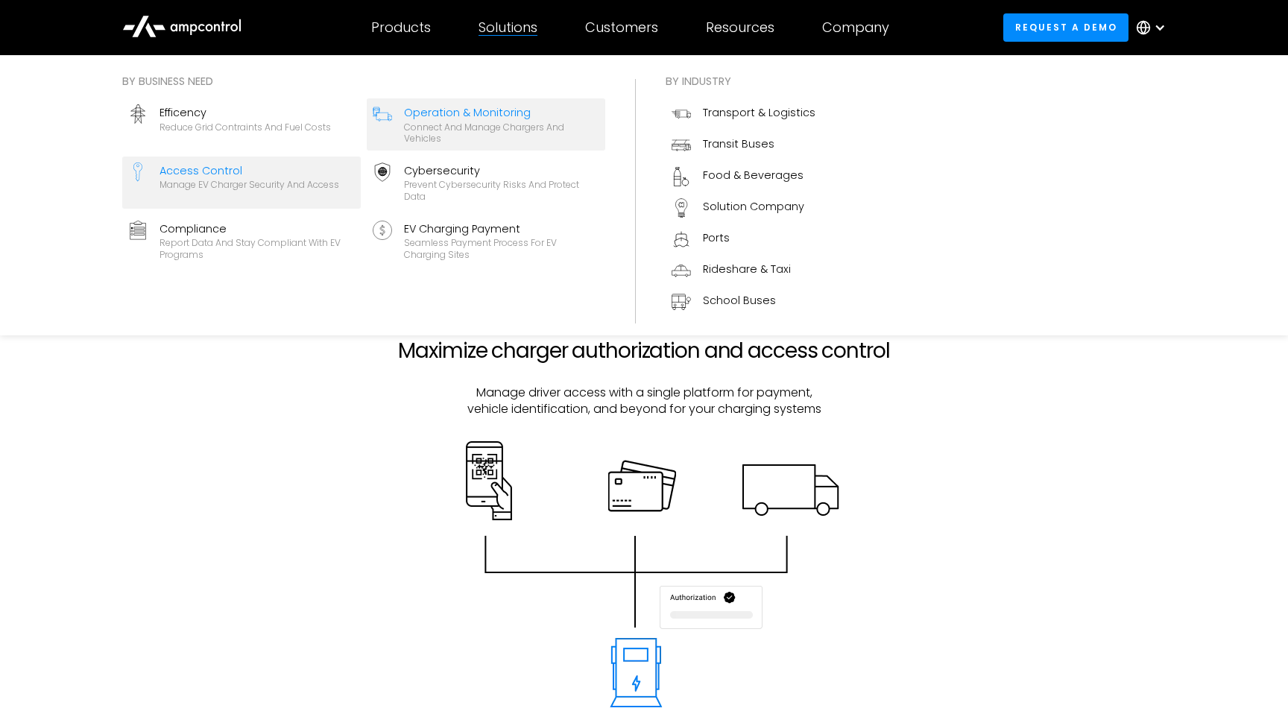
click at [515, 107] on div "Operation & Monitoring" at bounding box center [501, 112] width 195 height 16
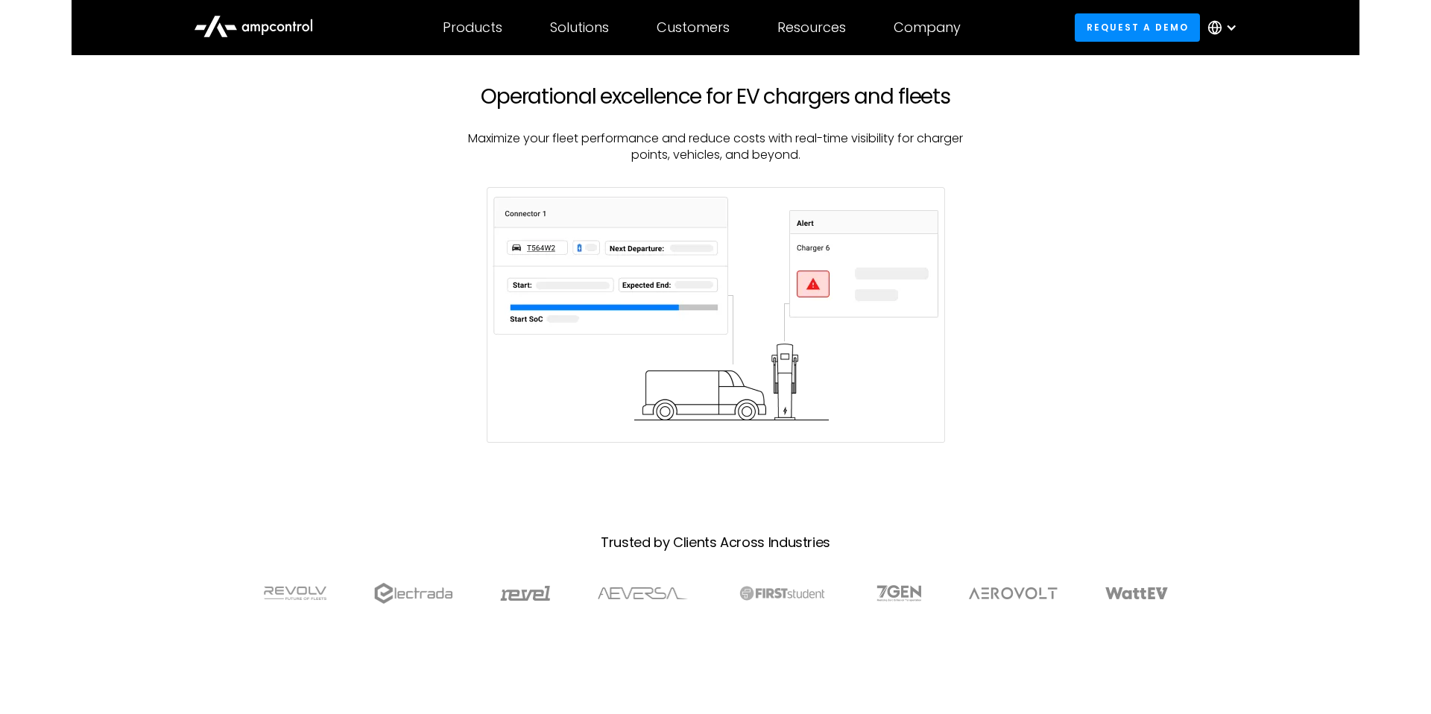
scroll to position [407, 0]
